Goal: Find specific page/section: Find specific page/section

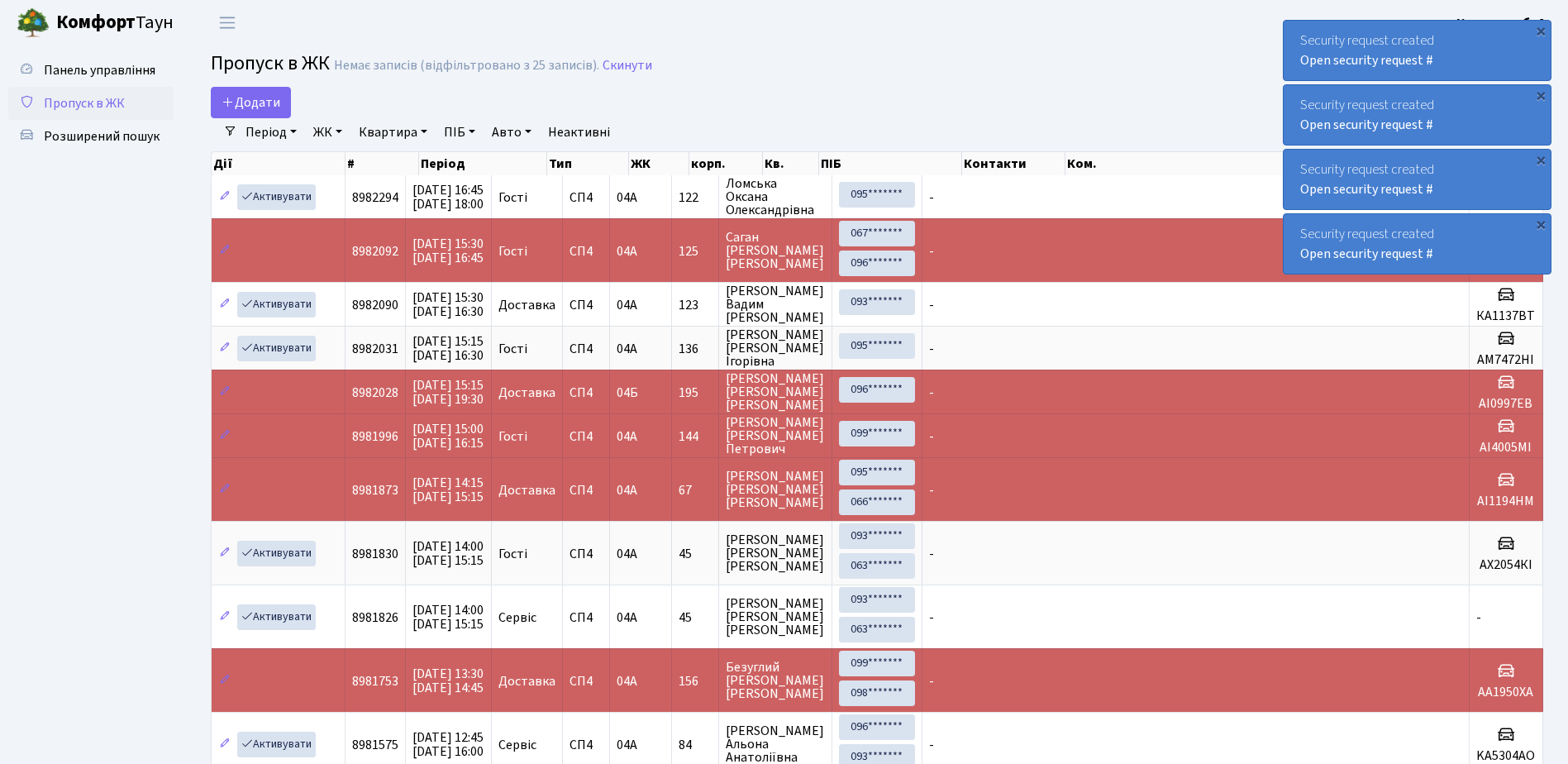
select select "25"
click at [90, 133] on span "Розширений пошук" at bounding box center [102, 135] width 116 height 18
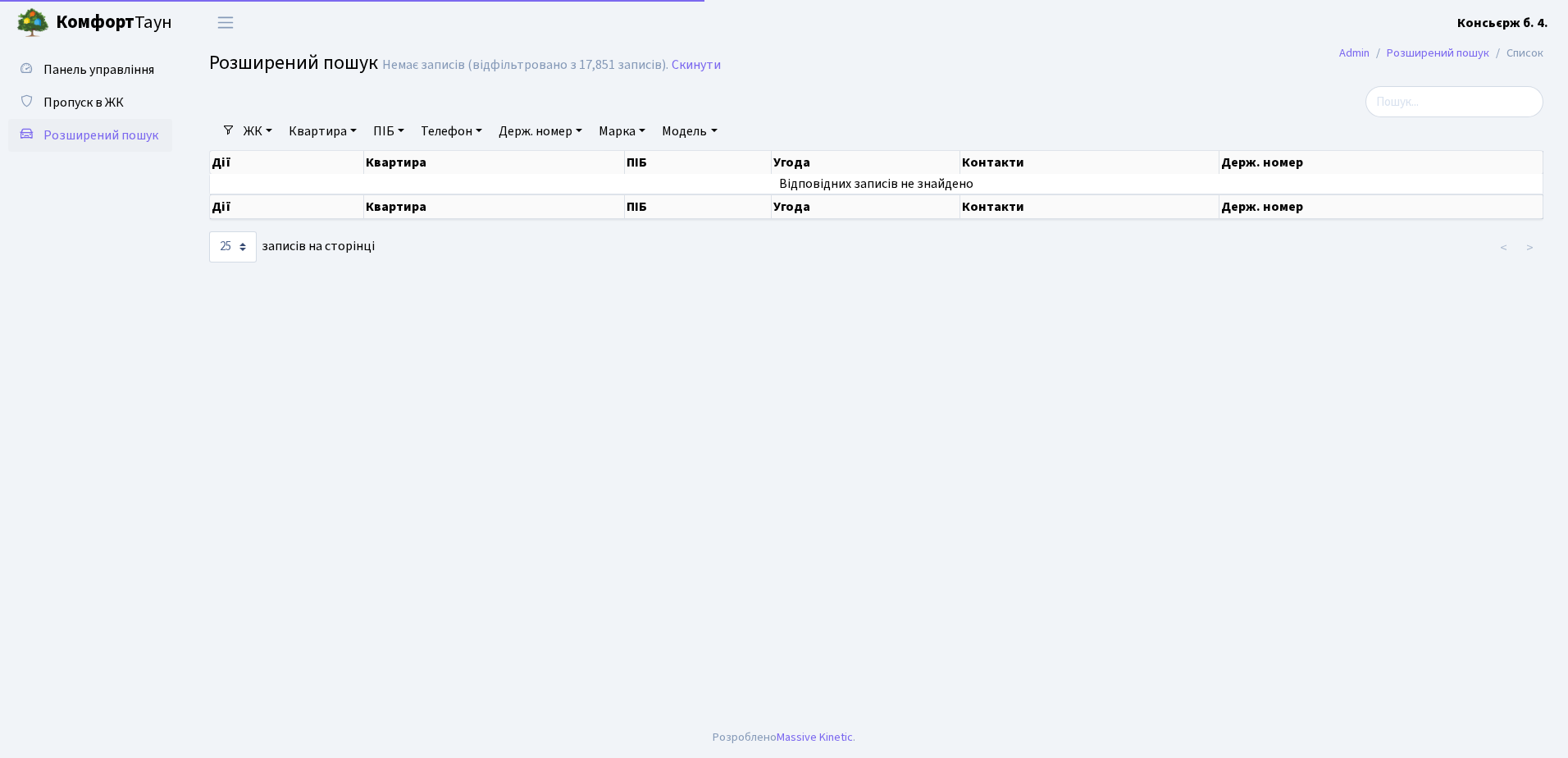
select select "25"
click at [84, 100] on span "Пропуск в ЖК" at bounding box center [83, 102] width 81 height 18
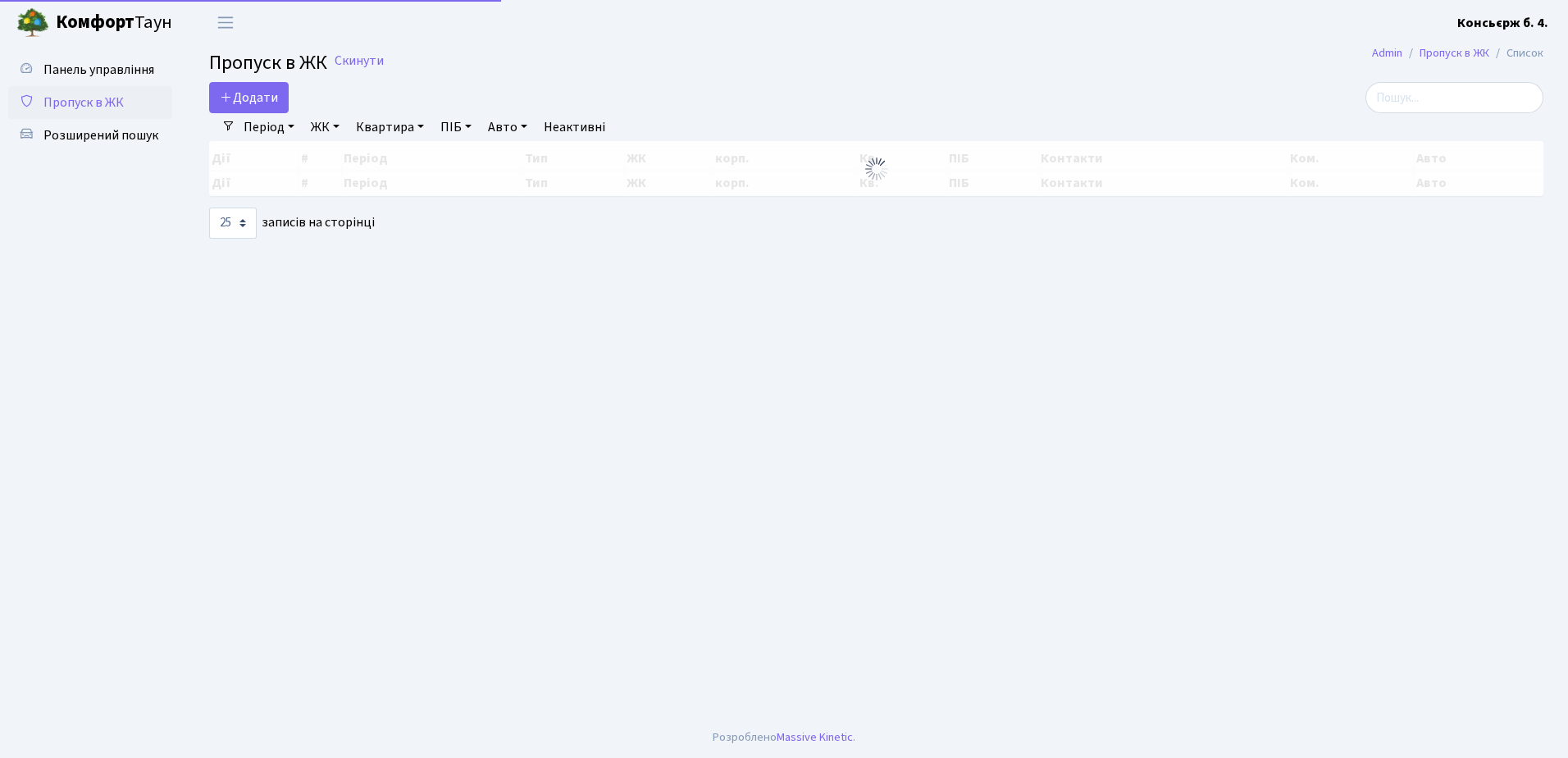
select select "25"
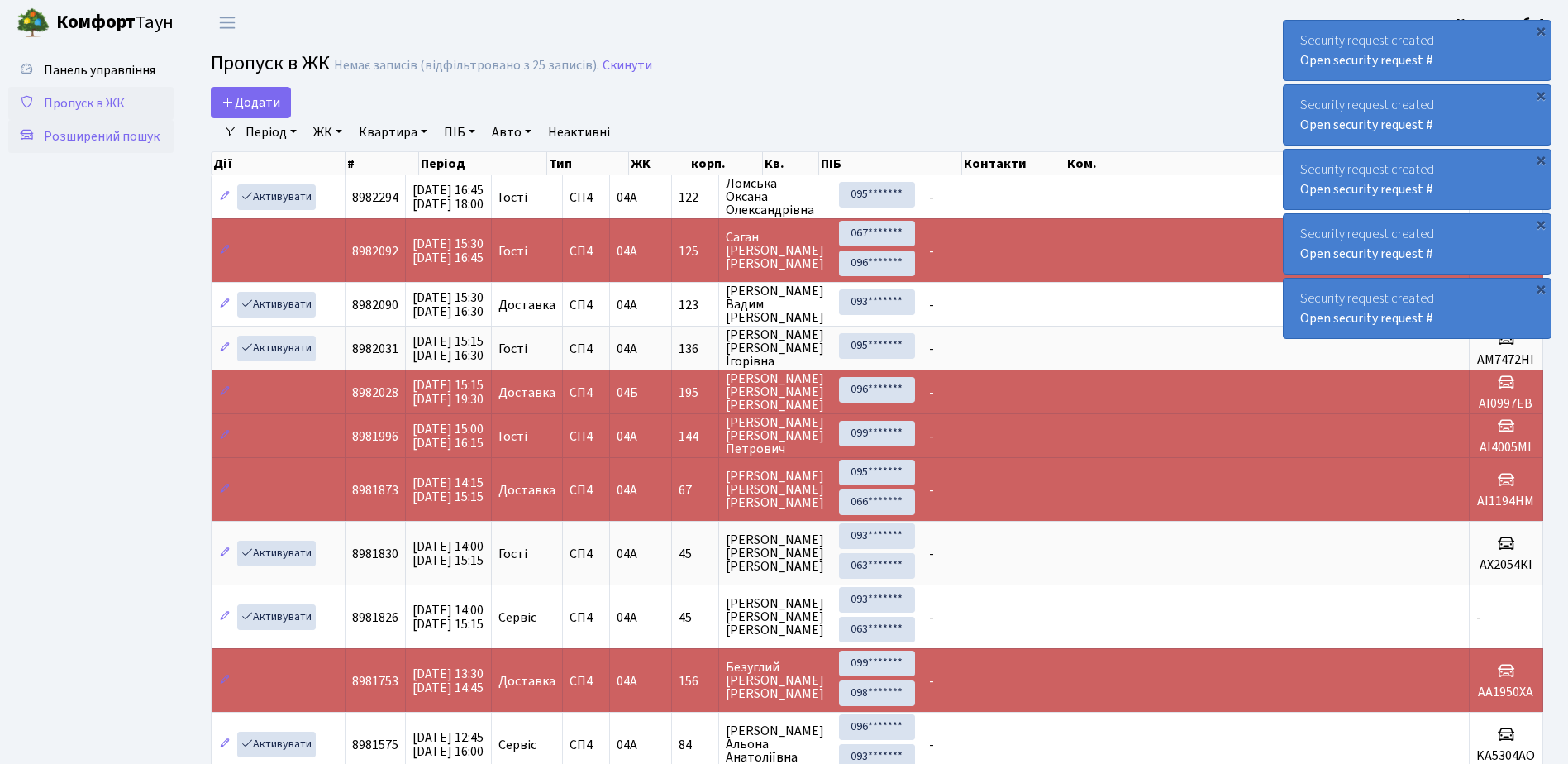
click at [90, 139] on span "Розширений пошук" at bounding box center [102, 135] width 116 height 18
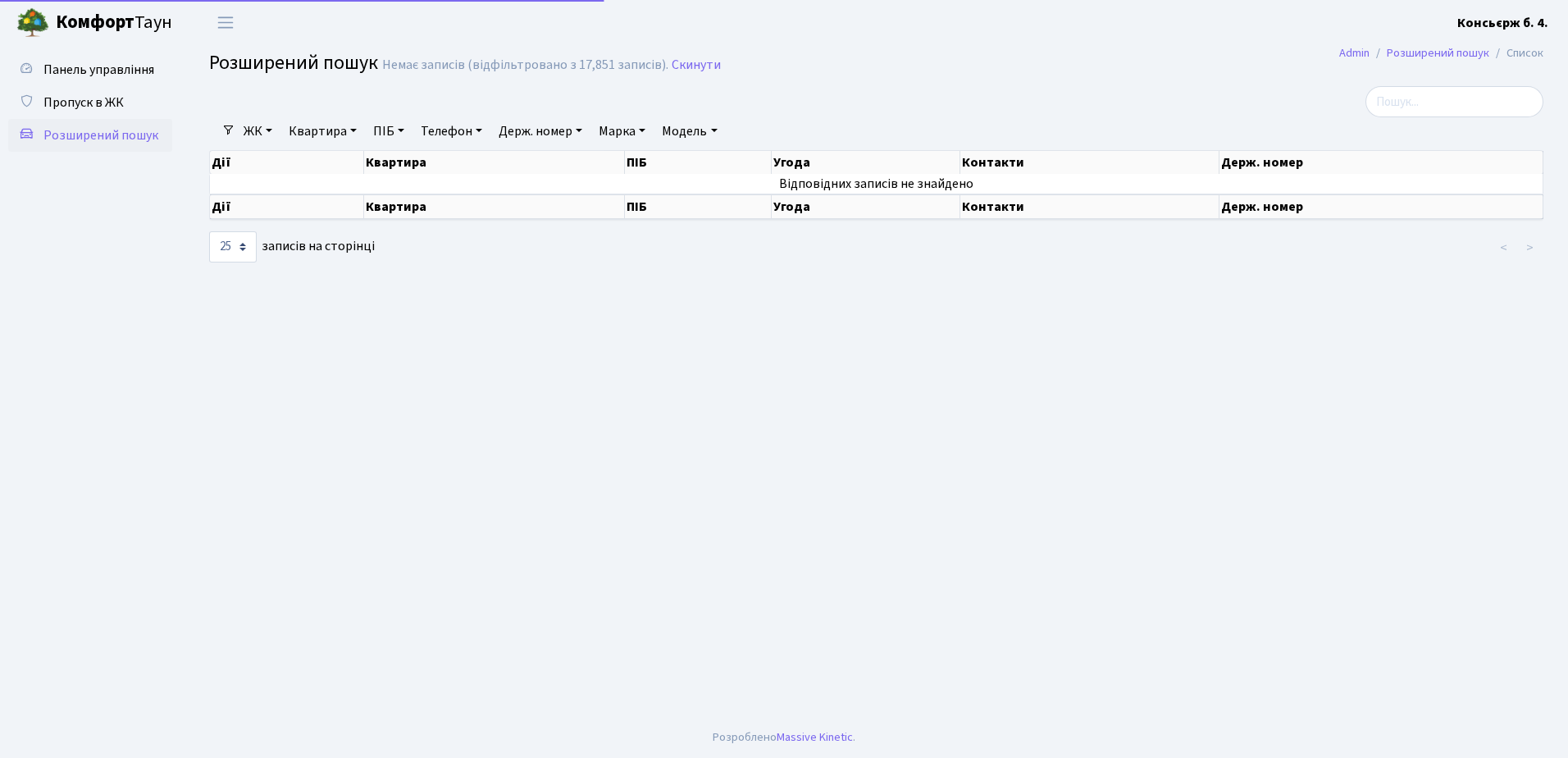
select select "25"
click at [81, 94] on span "Пропуск в ЖК" at bounding box center [83, 102] width 81 height 18
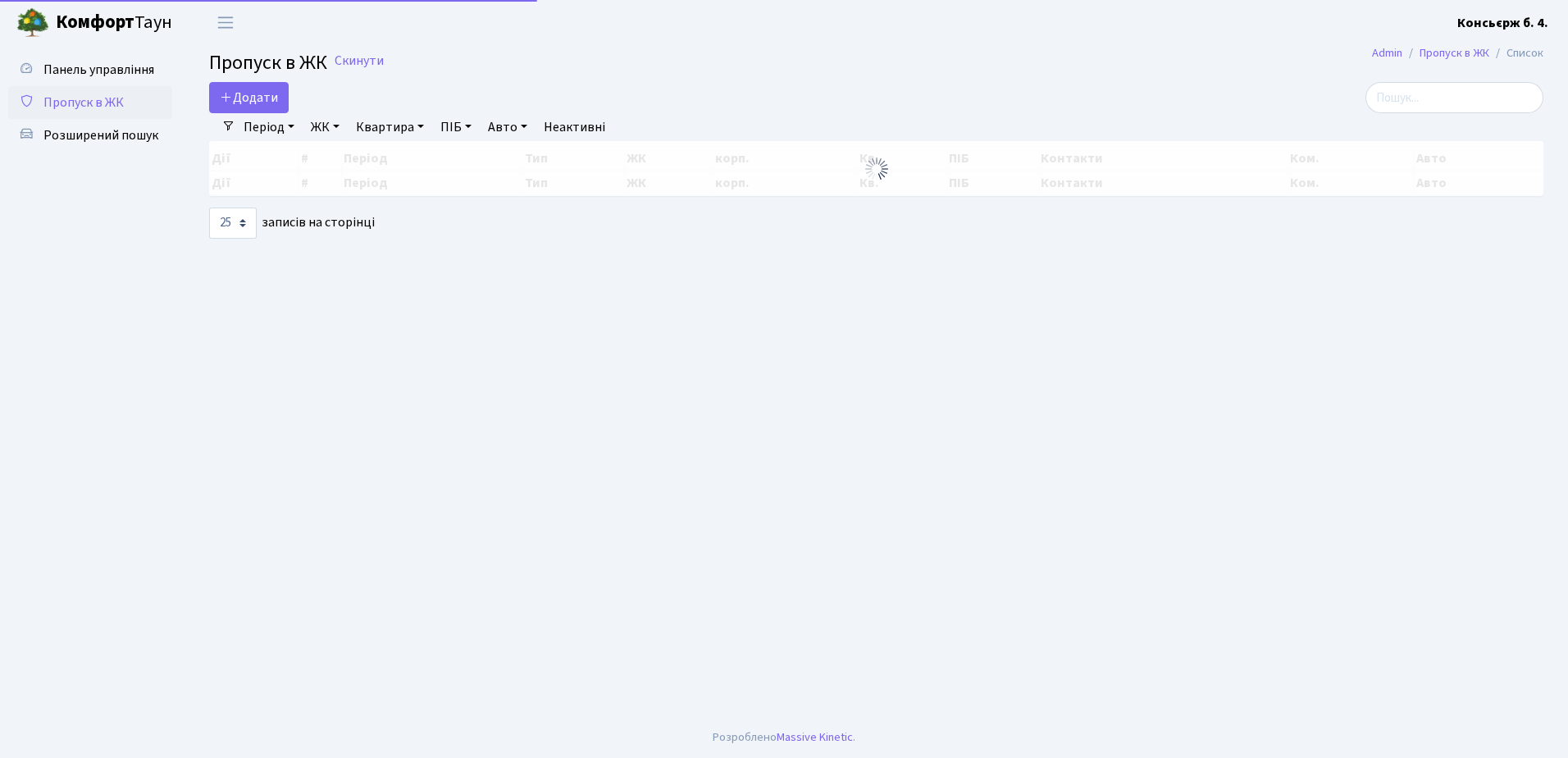
select select "25"
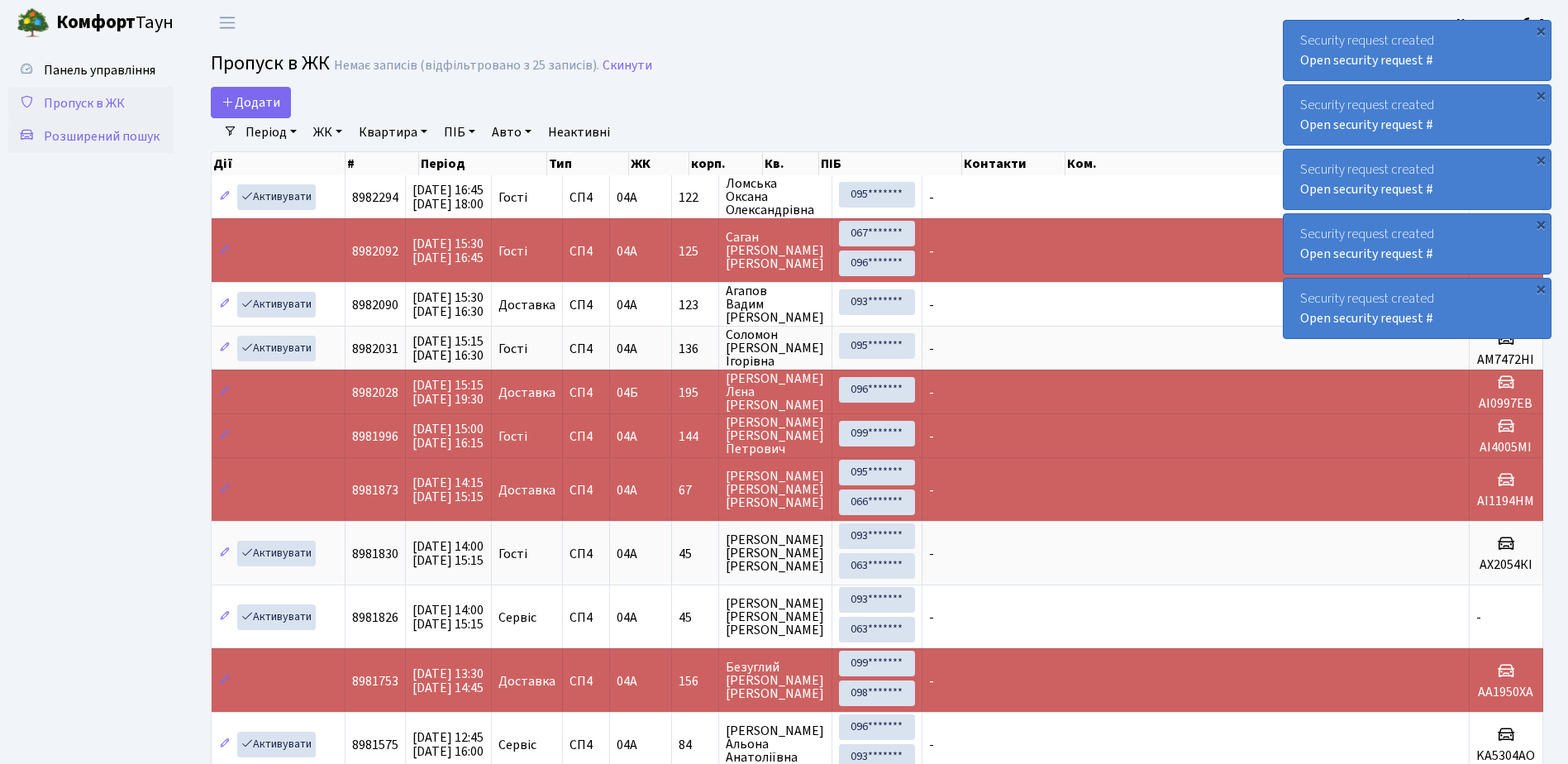
click at [105, 135] on span "Розширений пошук" at bounding box center [102, 135] width 116 height 18
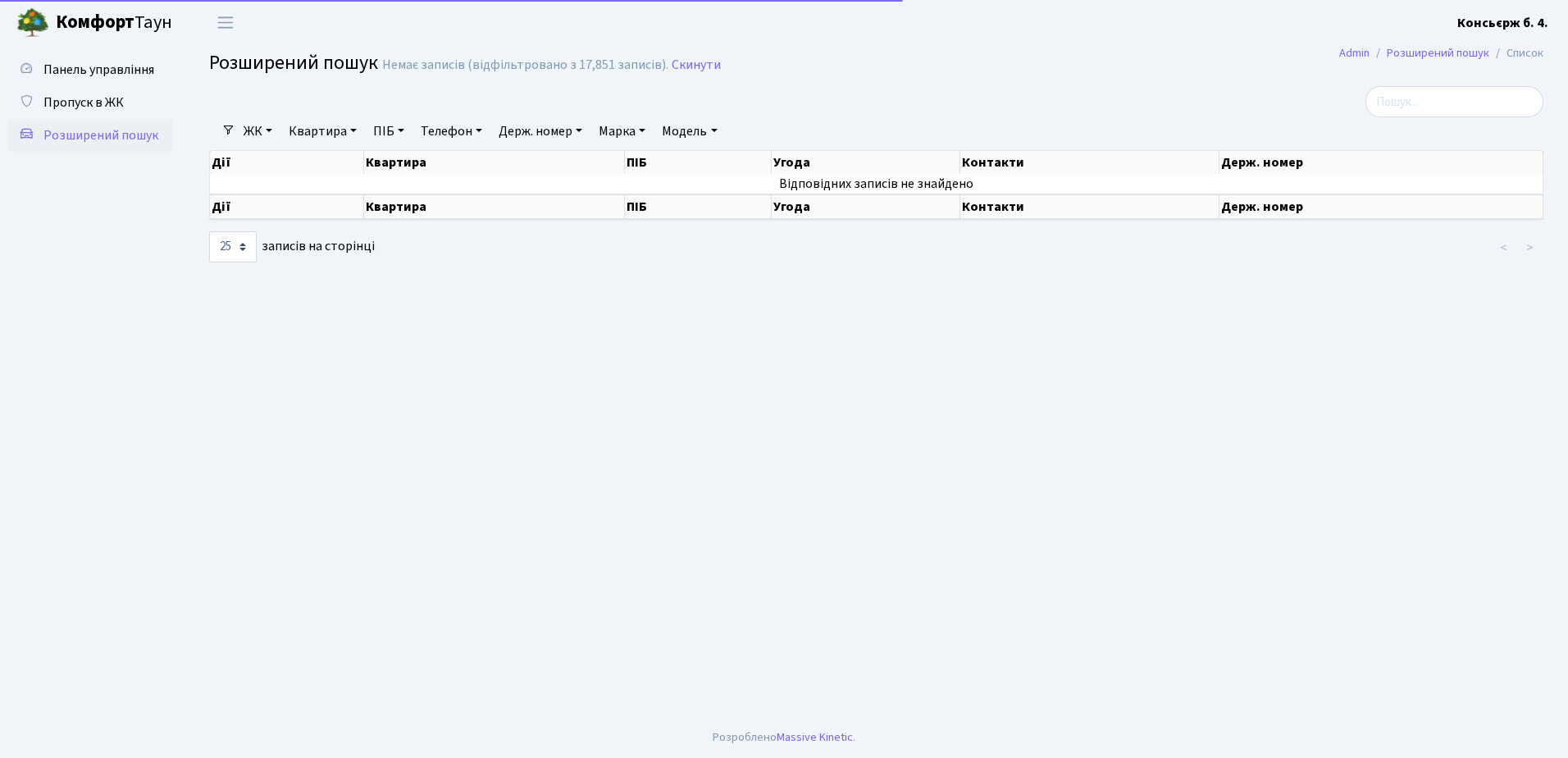
select select "25"
click at [105, 96] on span "Пропуск в ЖК" at bounding box center [83, 102] width 81 height 18
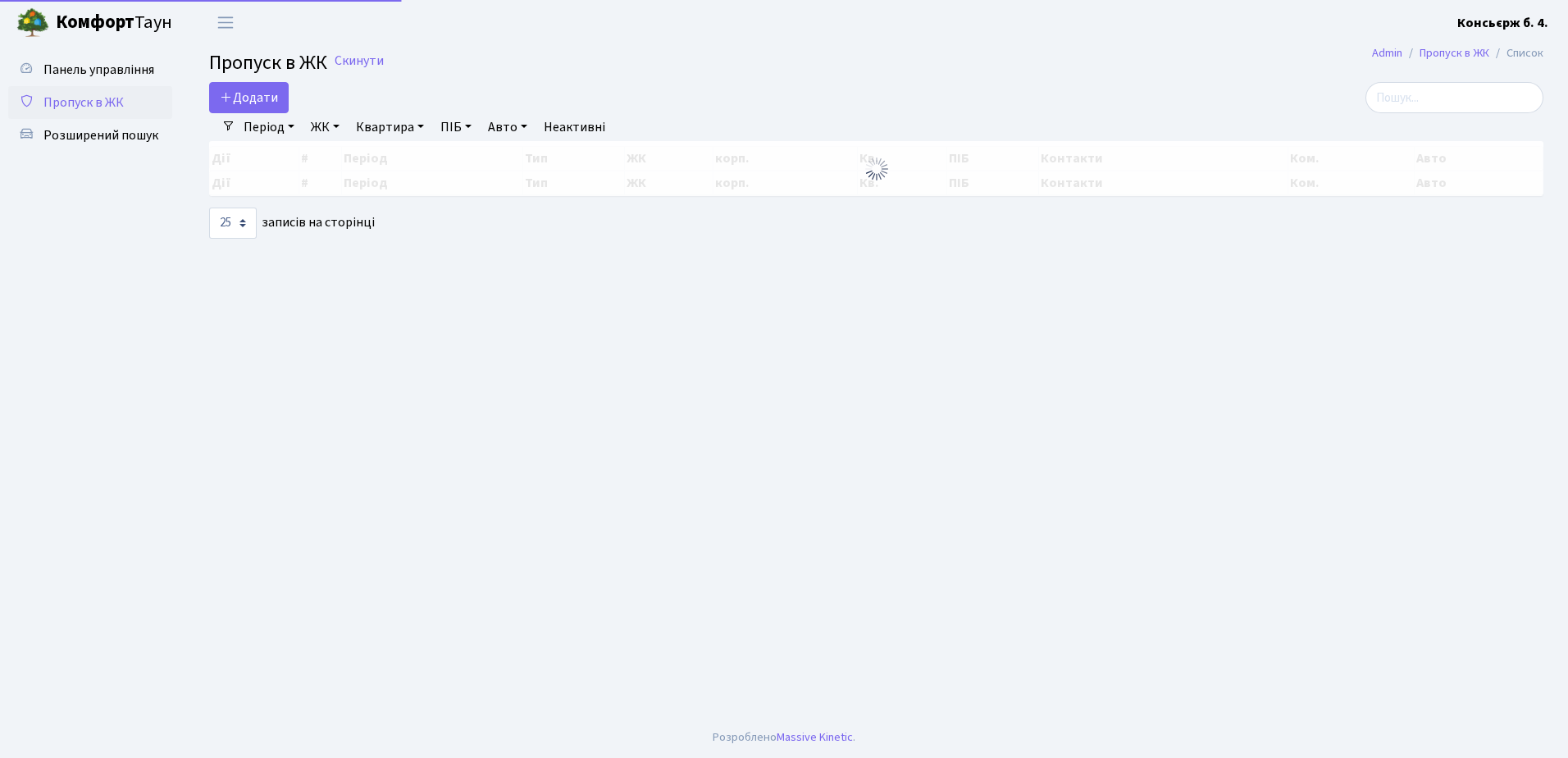
select select "25"
